Goal: Information Seeking & Learning: Check status

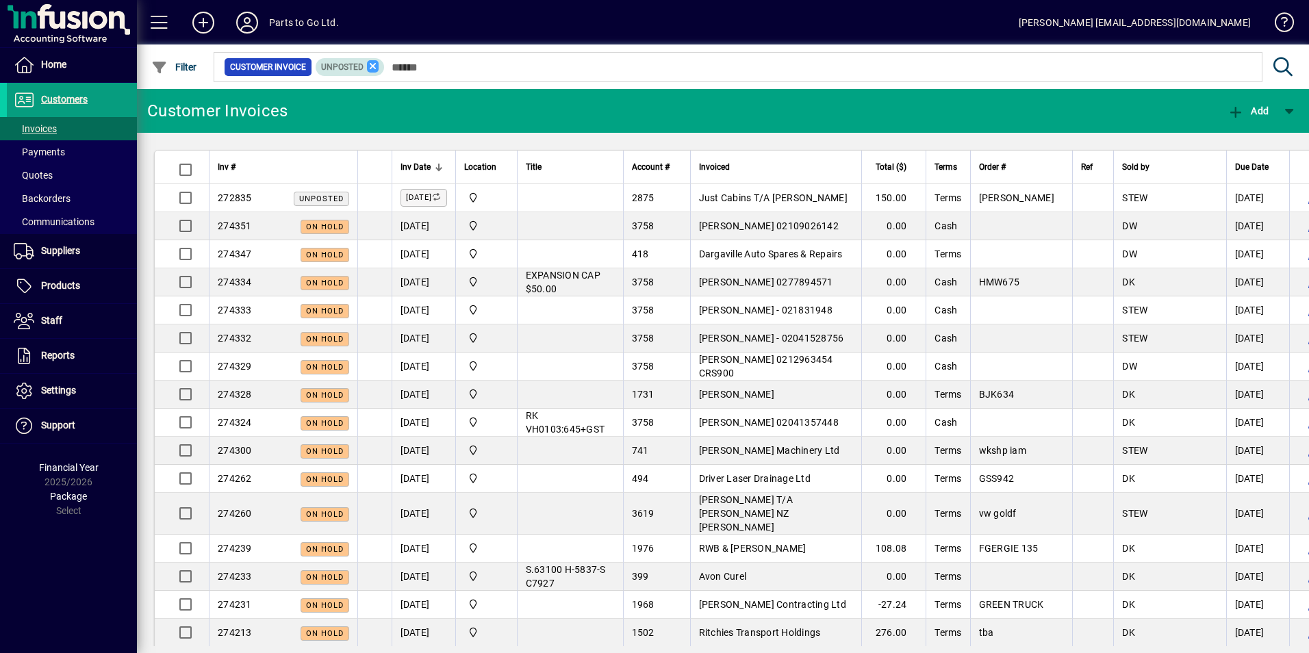
click at [376, 62] on icon at bounding box center [373, 66] width 12 height 12
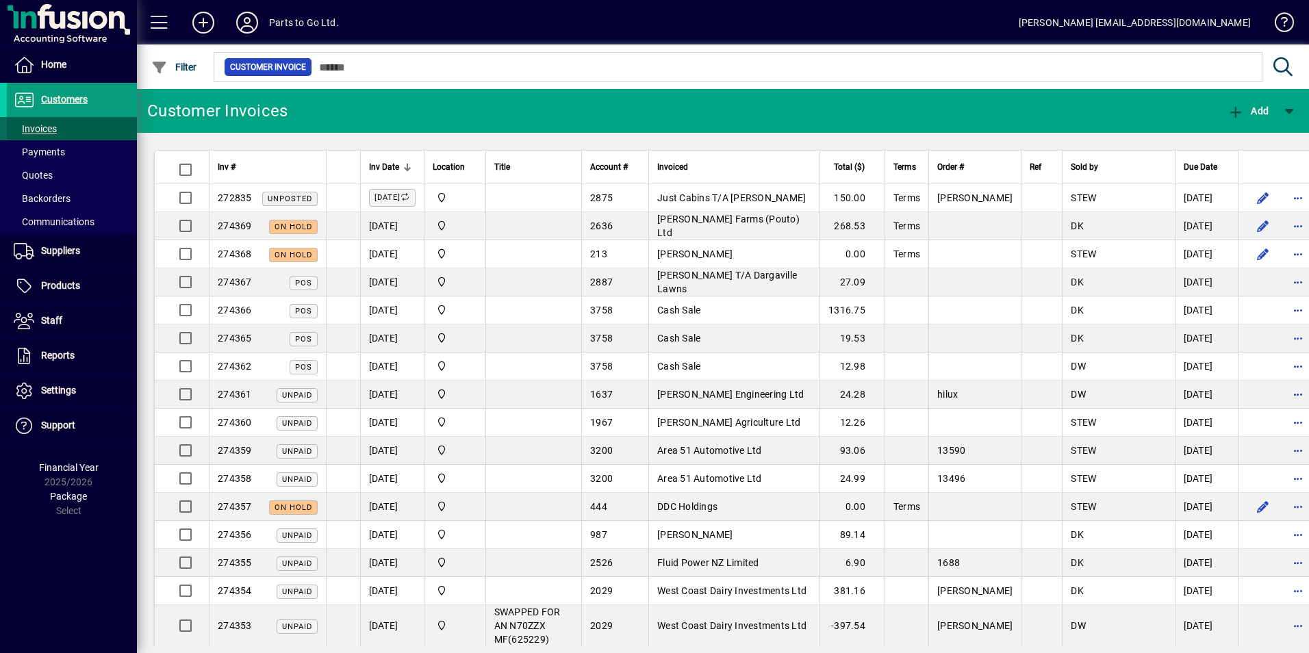
click at [42, 128] on span "Invoices" at bounding box center [35, 128] width 43 height 11
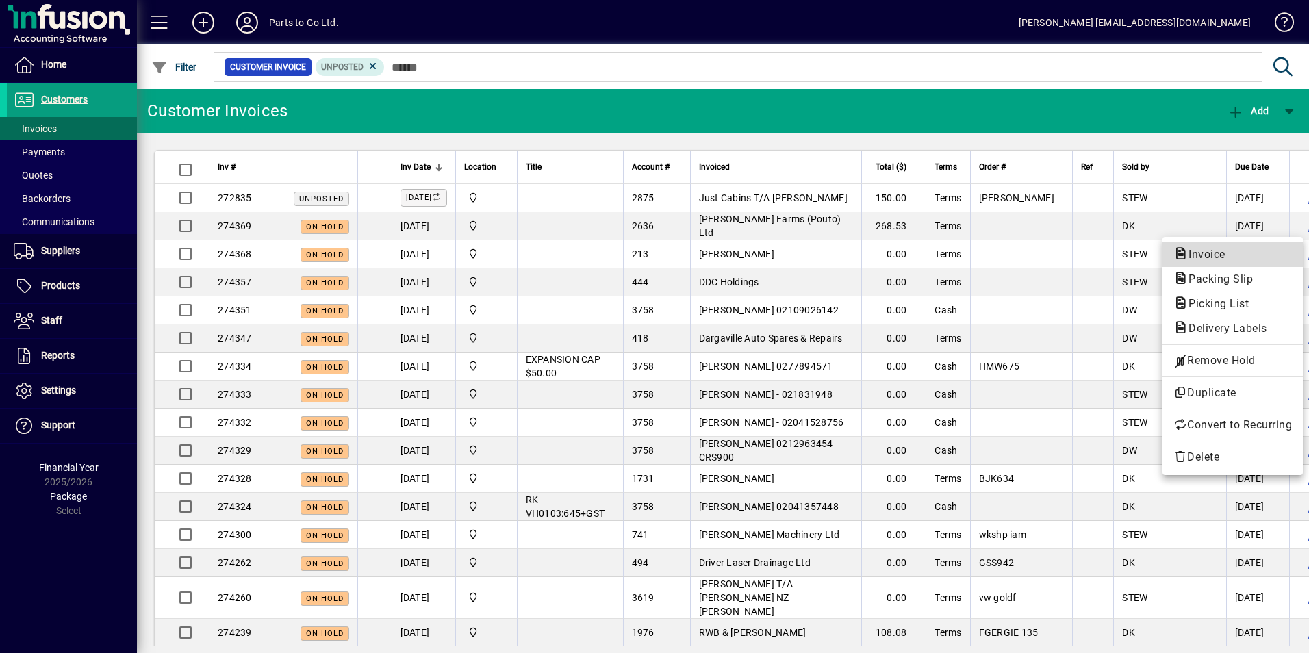
click at [1193, 250] on span "Invoice" at bounding box center [1202, 254] width 59 height 13
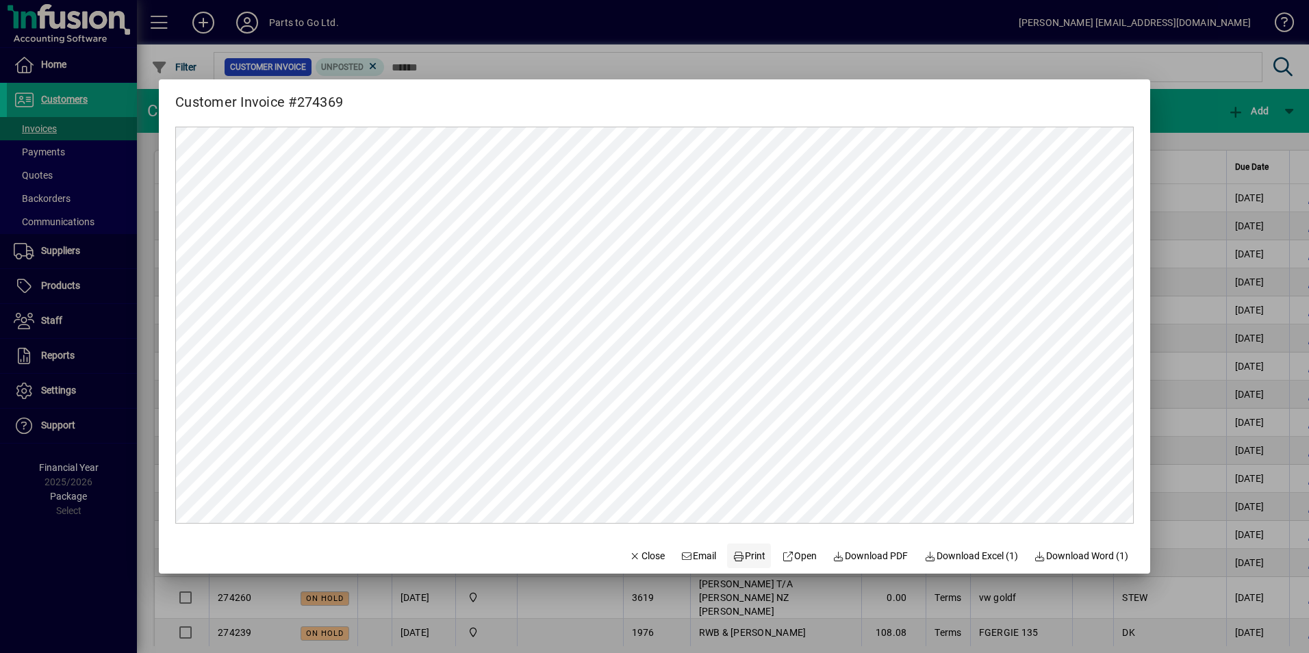
click at [751, 556] on span "Print" at bounding box center [748, 556] width 33 height 14
click at [703, 54] on div at bounding box center [654, 326] width 1309 height 653
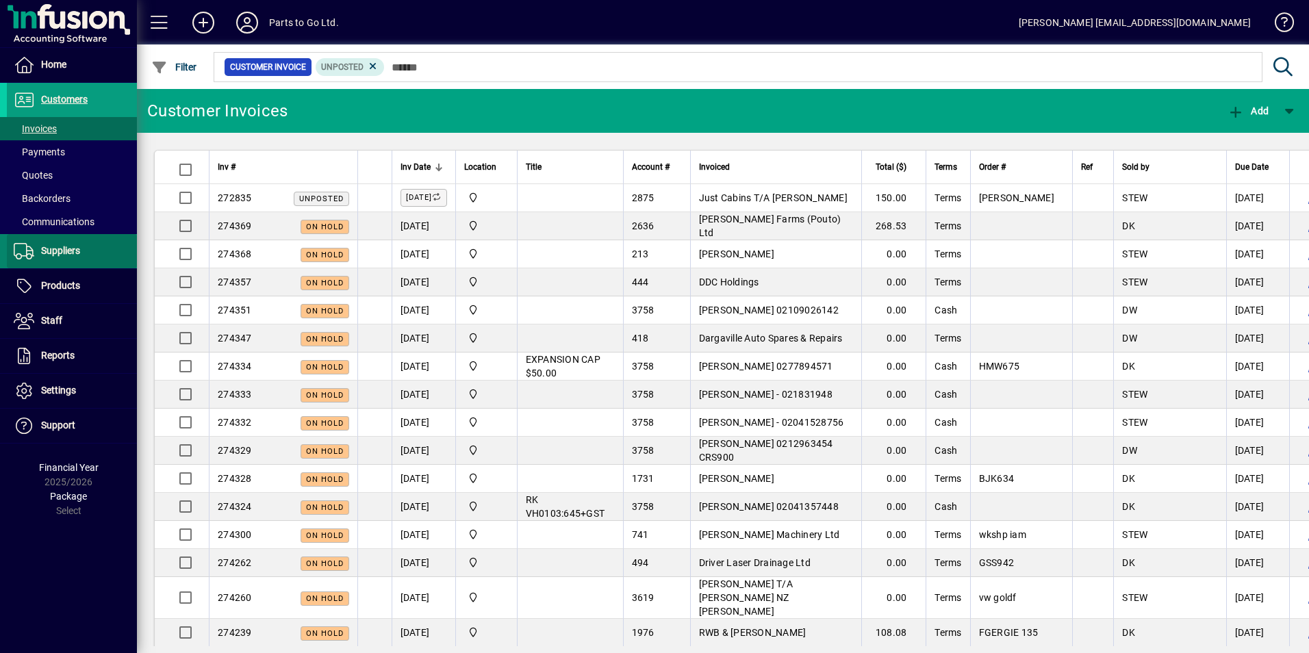
click at [73, 250] on span "Suppliers" at bounding box center [60, 250] width 39 height 11
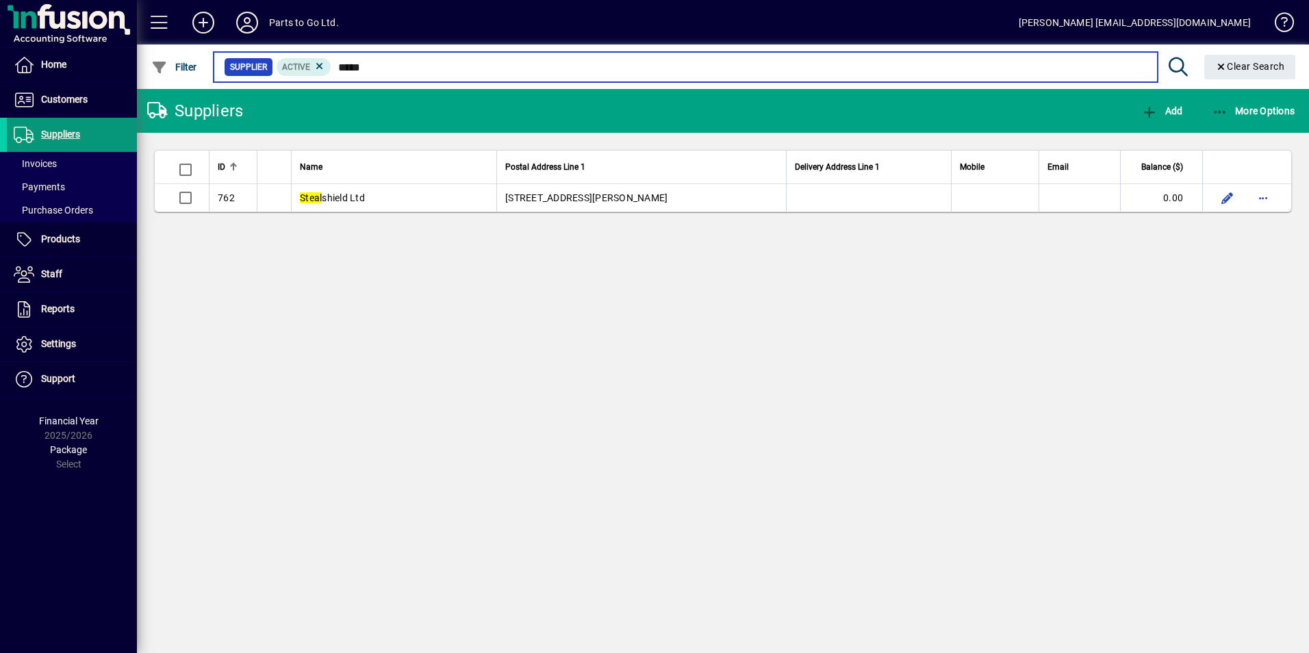
type input "*****"
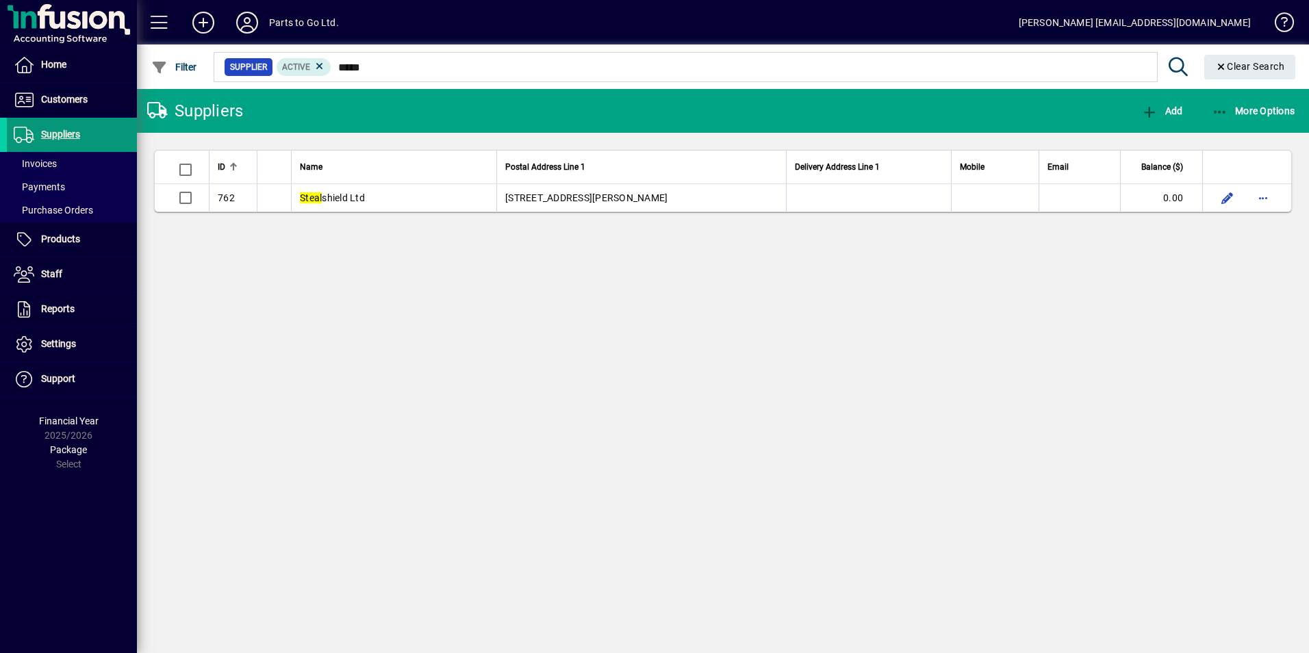
click at [61, 134] on span "Suppliers" at bounding box center [60, 134] width 39 height 11
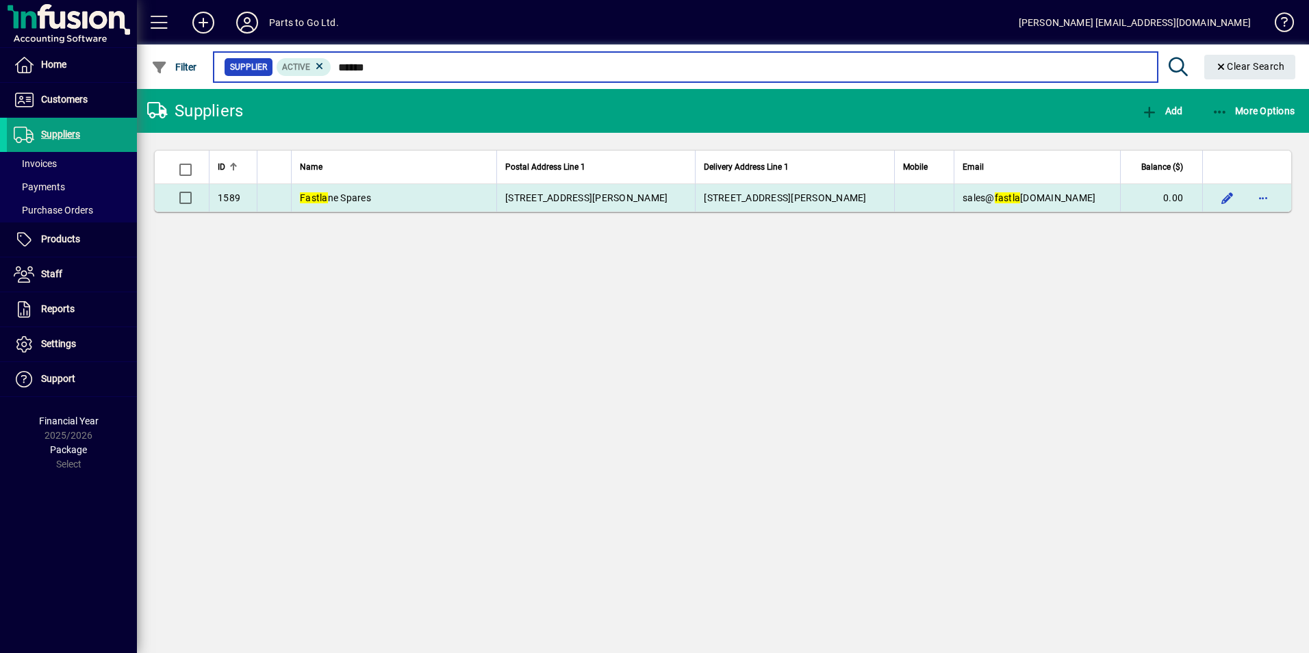
type input "******"
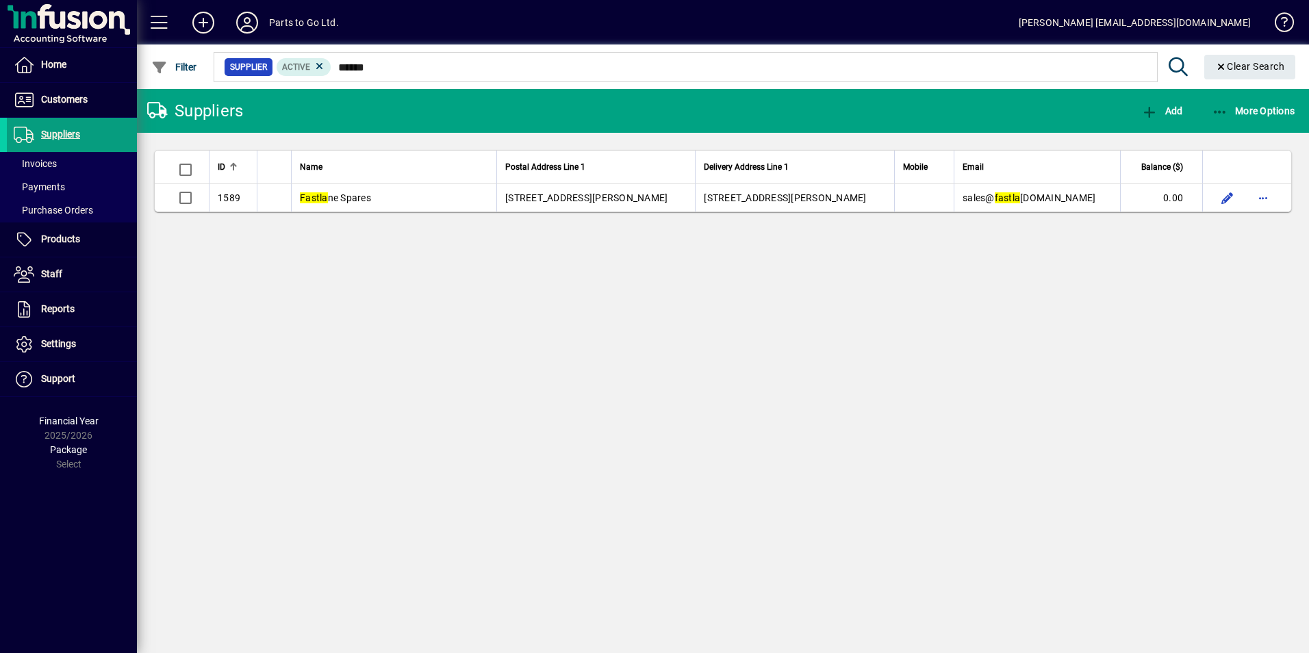
click at [367, 200] on span "Fastla ne Spares" at bounding box center [335, 197] width 71 height 11
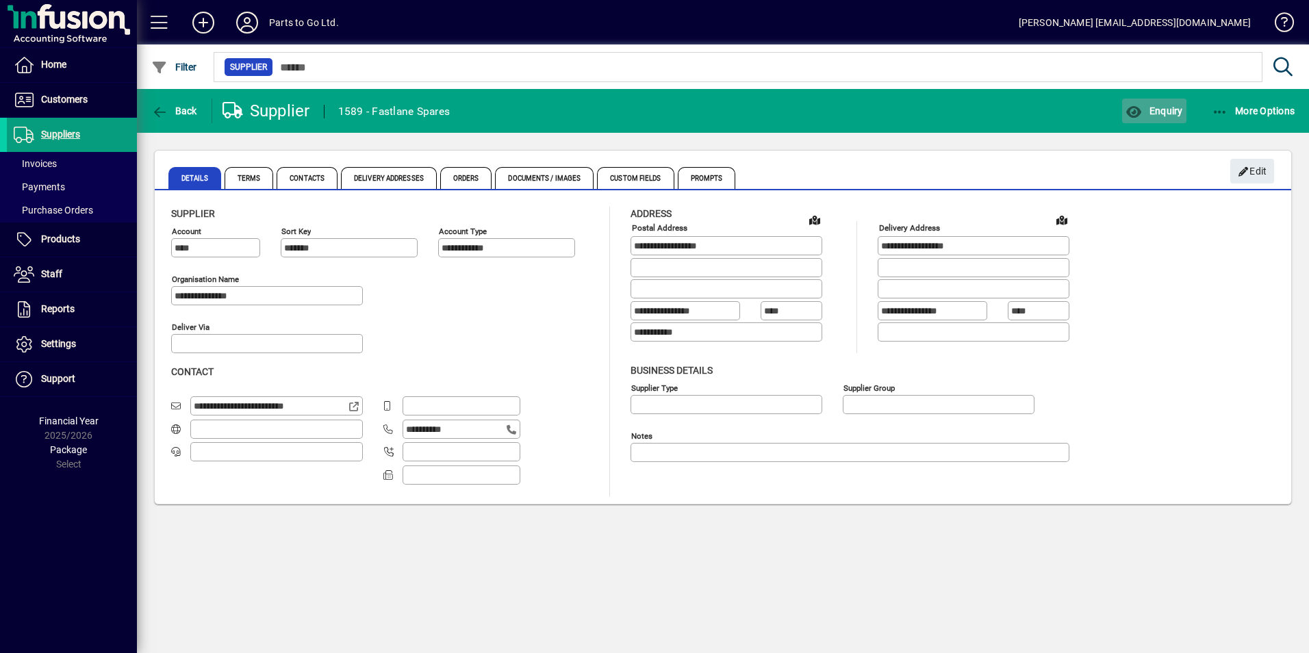
click at [1150, 112] on span "Enquiry" at bounding box center [1153, 110] width 57 height 11
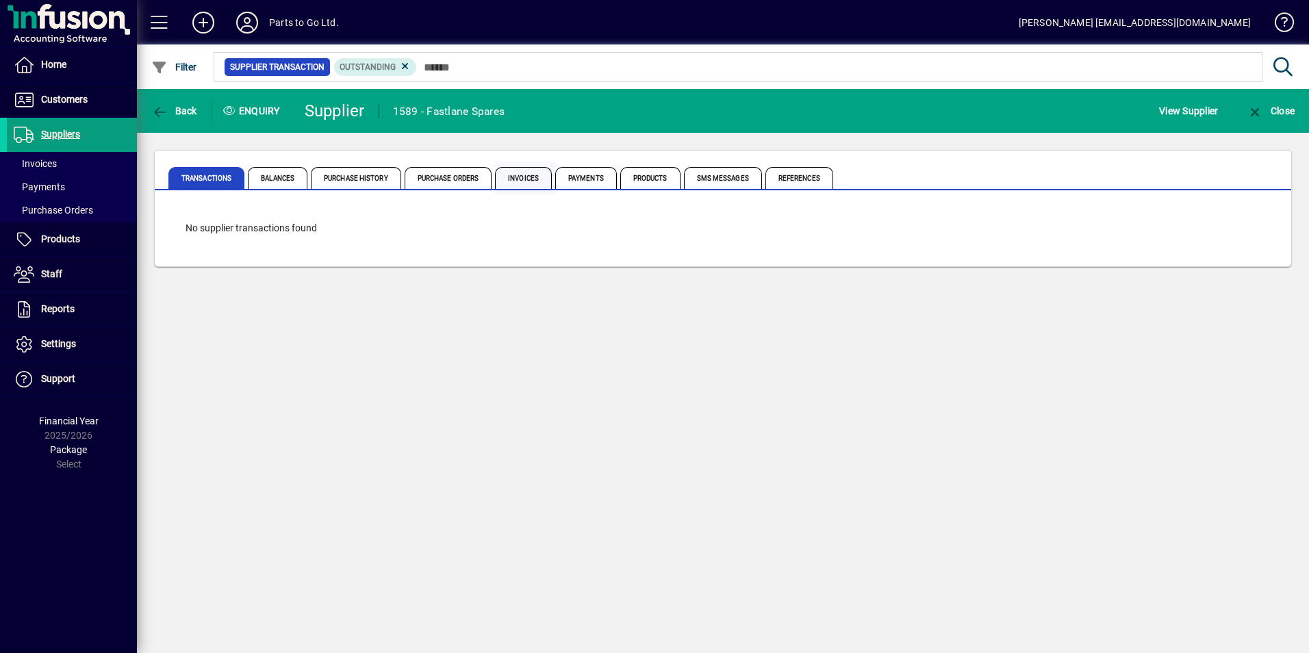
click at [527, 179] on span "Invoices" at bounding box center [523, 178] width 57 height 22
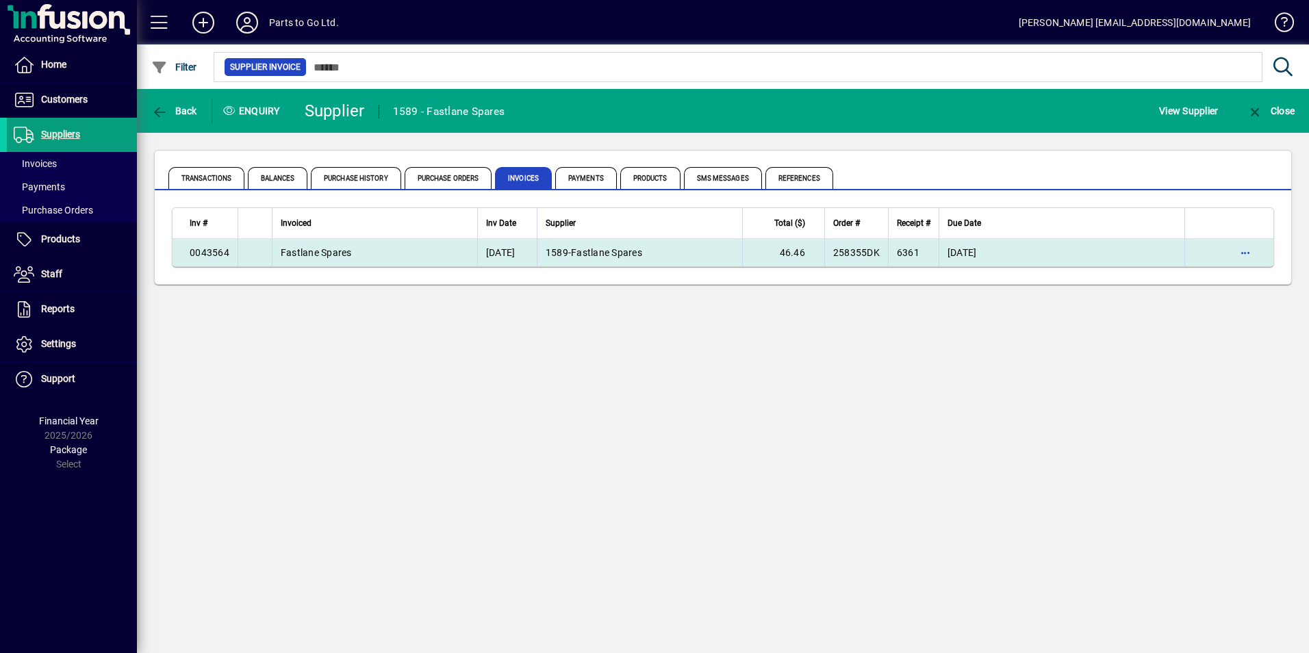
click at [337, 249] on span "Fastlane Spares" at bounding box center [316, 252] width 71 height 11
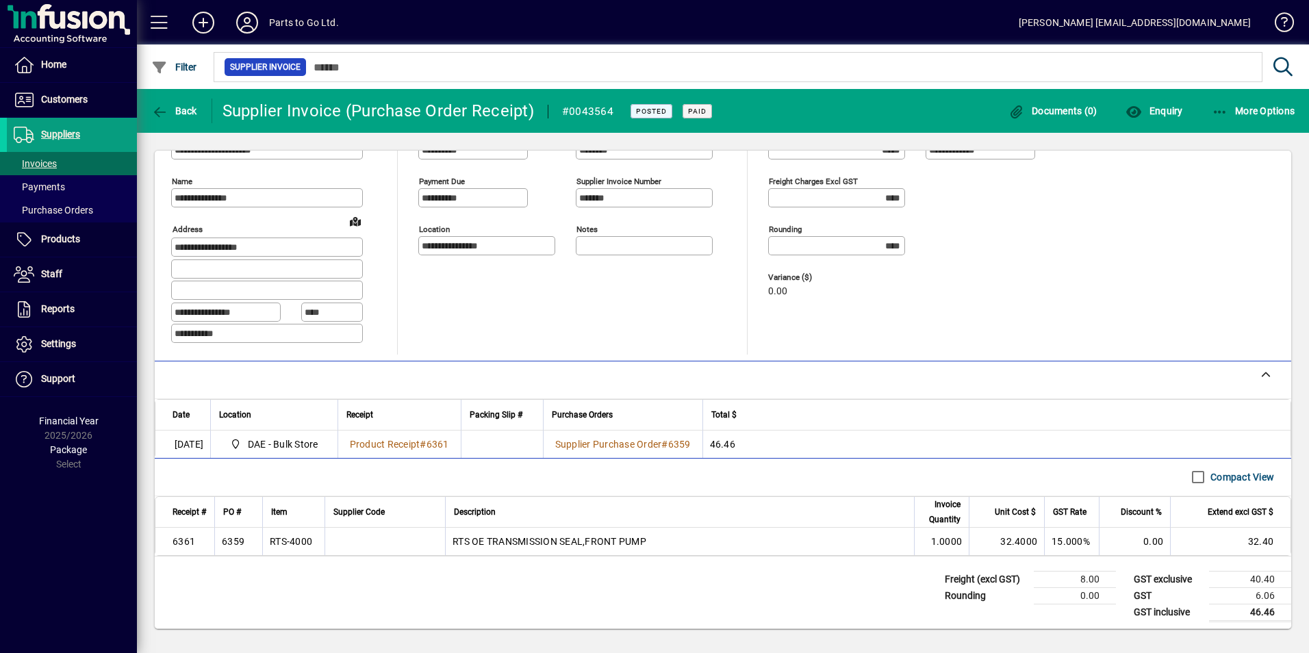
scroll to position [60, 0]
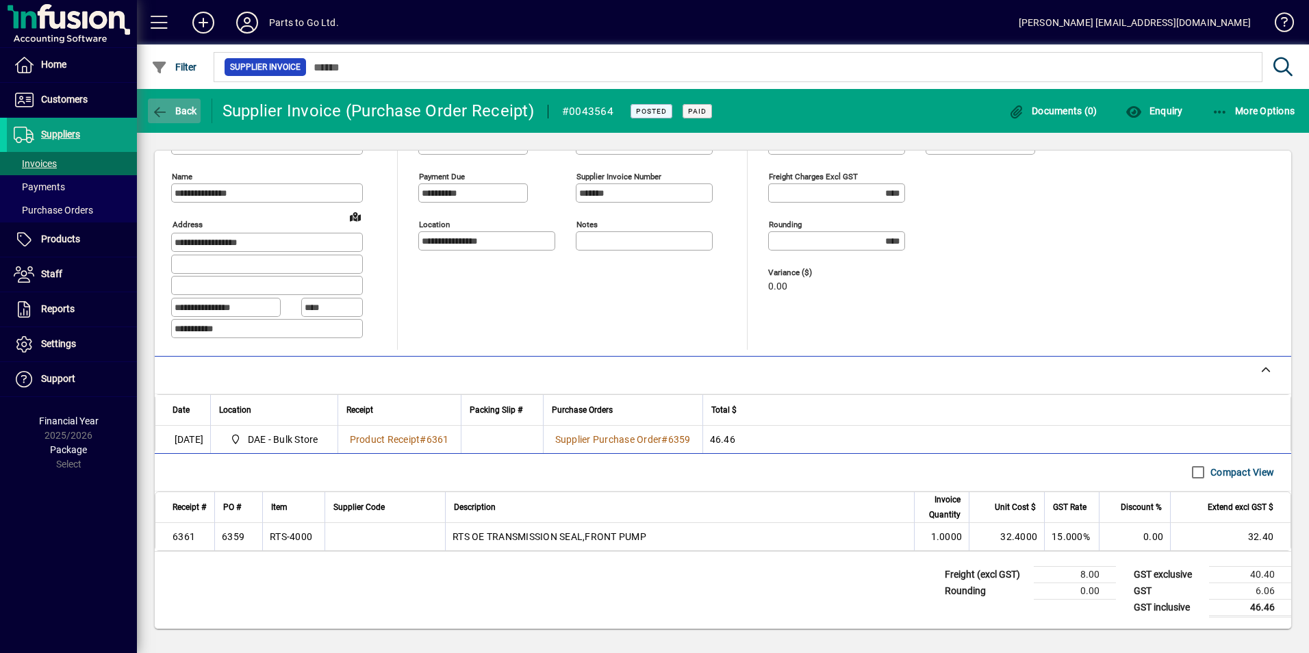
click at [175, 121] on span "button" at bounding box center [174, 110] width 53 height 33
